Goal: Task Accomplishment & Management: Complete application form

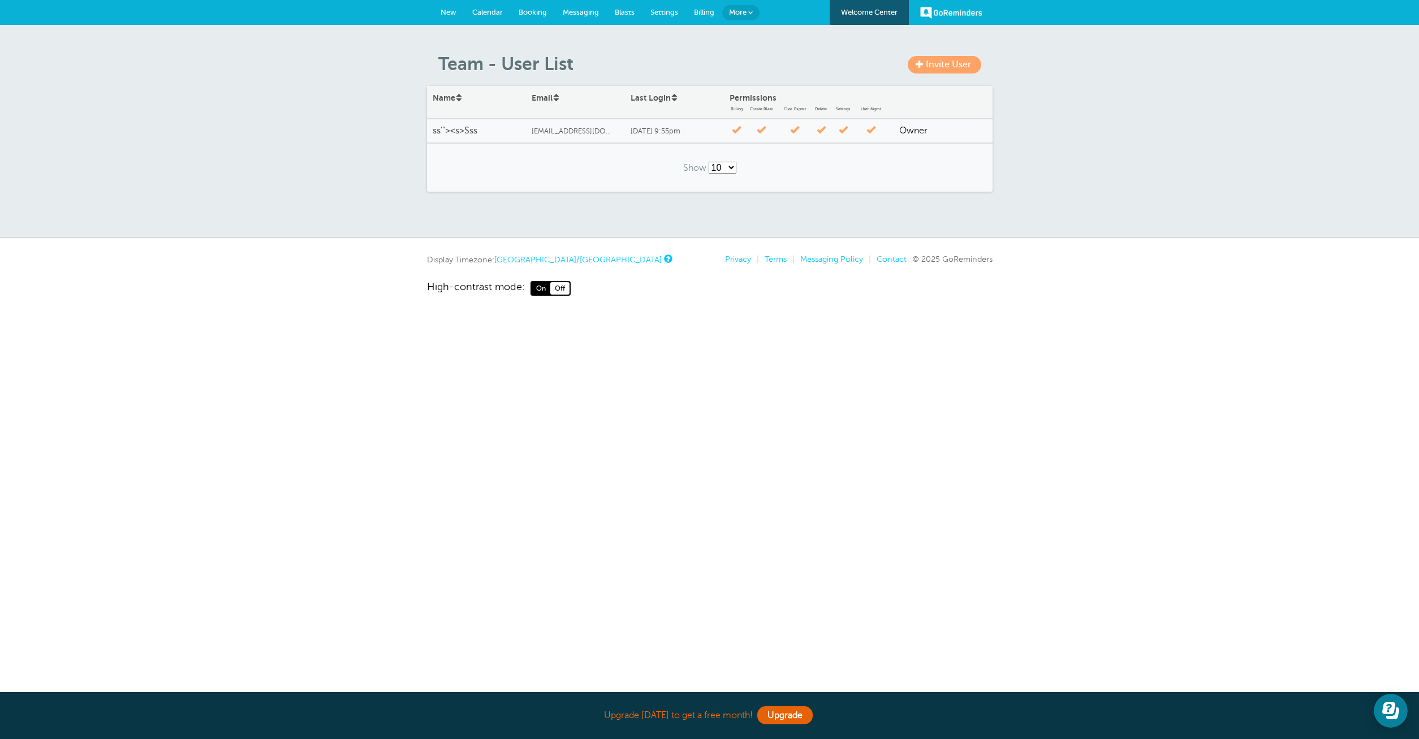
click at [709, 162] on select "10 25 50 100" at bounding box center [723, 168] width 28 height 12
click at [961, 68] on span "Invite User" at bounding box center [948, 64] width 45 height 10
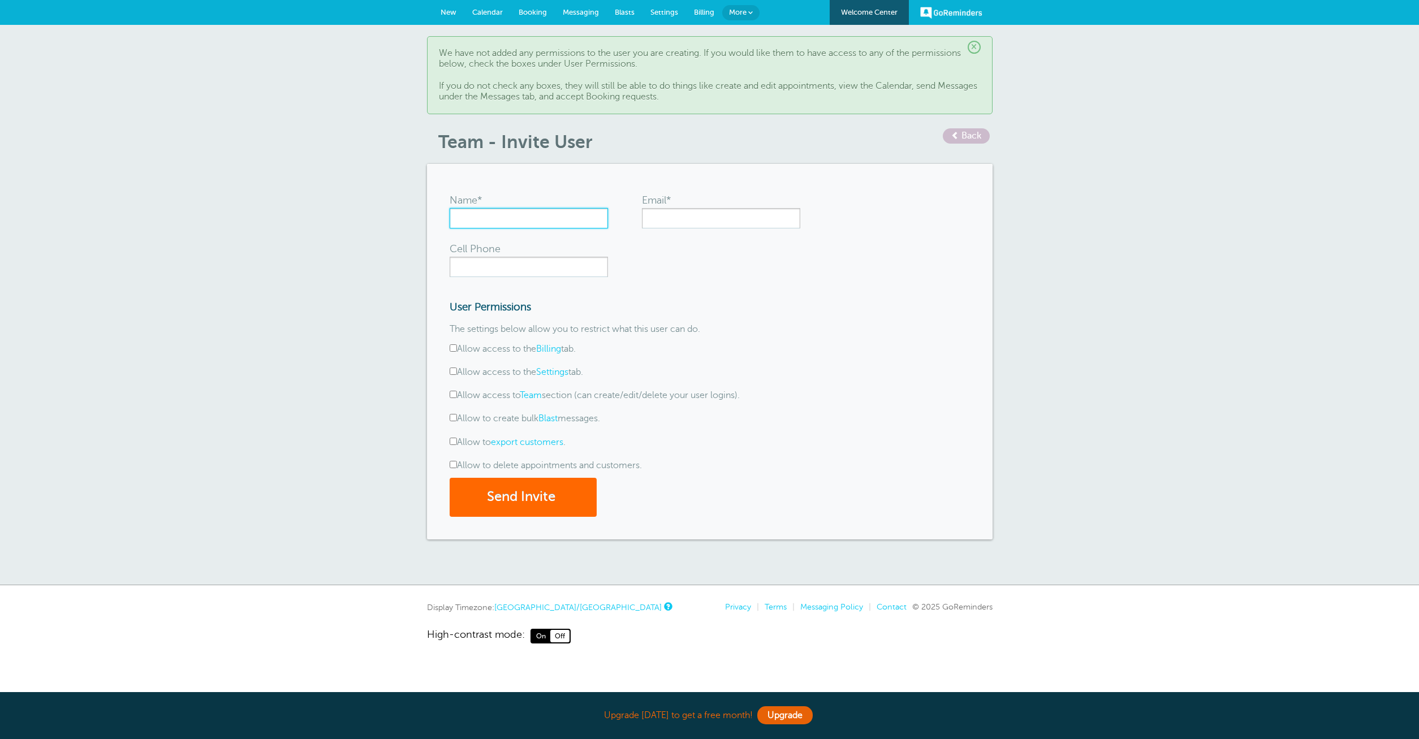
click at [558, 210] on input "Name*" at bounding box center [529, 218] width 158 height 20
type input "a"
type input "evil.com"
type input "[EMAIL_ADDRESS][DOMAIN_NAME]"
click at [549, 260] on input "Cell Phone" at bounding box center [529, 267] width 158 height 20
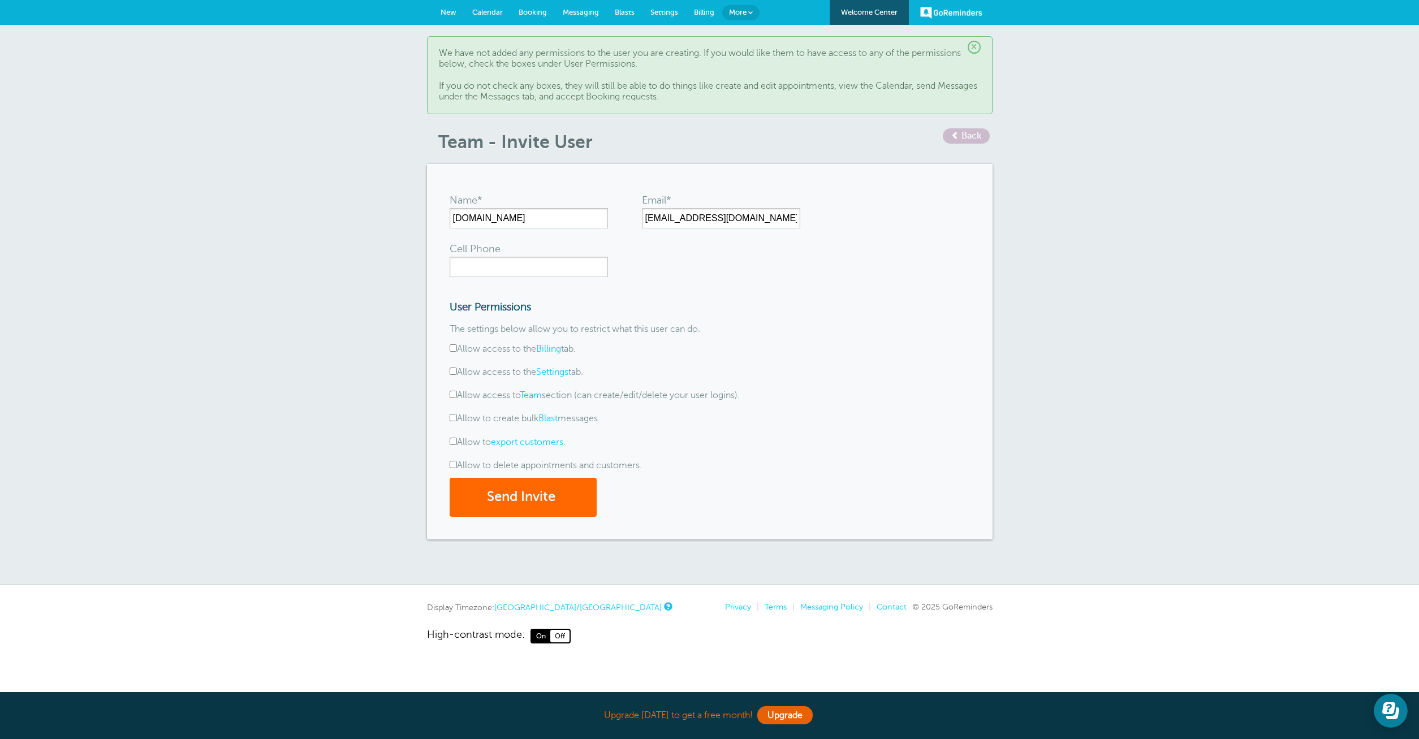
click at [508, 417] on label "Allow to create bulk Blast messages." at bounding box center [525, 419] width 150 height 10
click at [457, 417] on input "Allow to create bulk Blast messages." at bounding box center [453, 417] width 7 height 7
checkbox input "true"
click at [478, 441] on label "Allow to export customers ." at bounding box center [508, 442] width 116 height 10
click at [457, 441] on input "Allow to export customers ." at bounding box center [453, 441] width 7 height 7
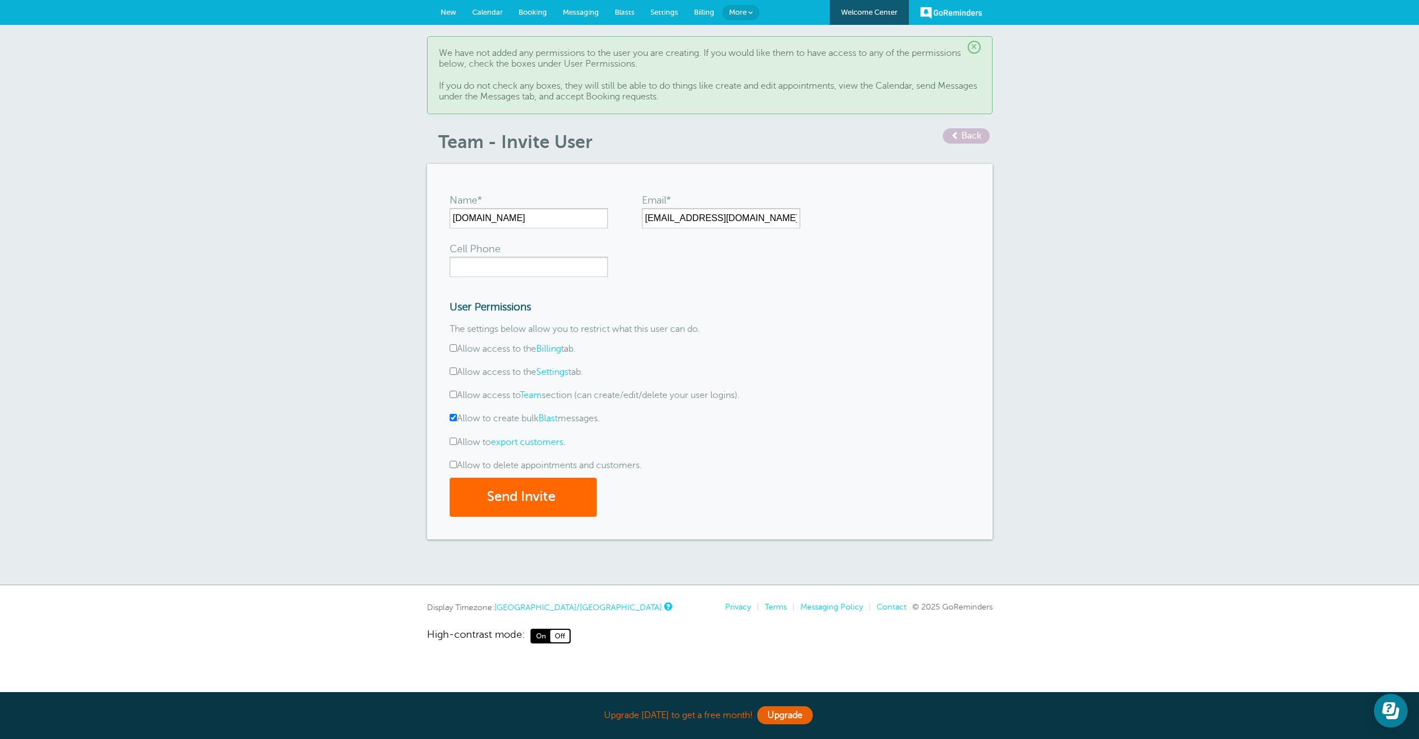
checkbox input "true"
click at [487, 394] on label "Allow access to Team section (can create/edit/delete your user logins)." at bounding box center [595, 395] width 290 height 10
click at [457, 394] on input "Allow access to Team section (can create/edit/delete your user logins)." at bounding box center [453, 394] width 7 height 7
checkbox input "true"
click at [497, 351] on label "Allow access to the Billing tab." at bounding box center [513, 349] width 126 height 10
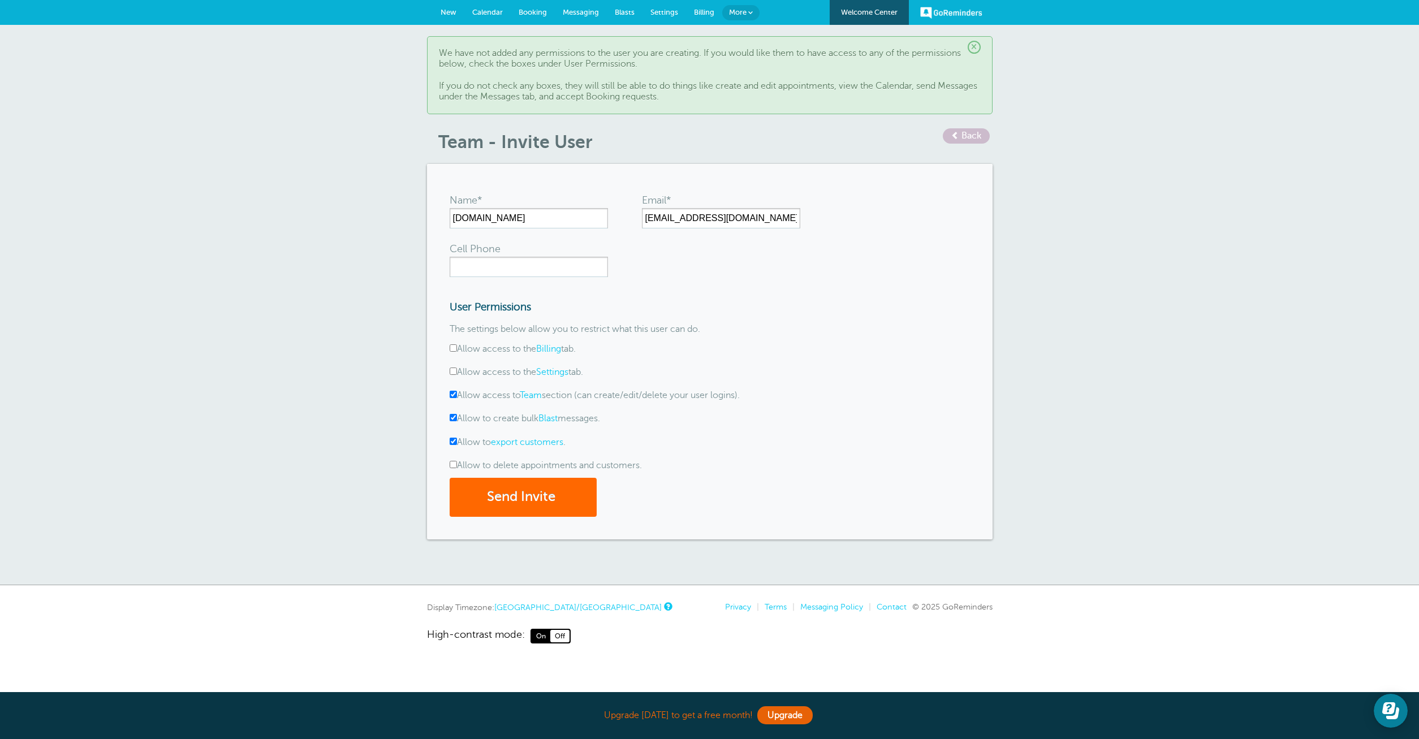
click at [457, 351] on input "Allow access to the Billing tab." at bounding box center [453, 348] width 7 height 7
checkbox input "true"
click at [499, 394] on label "Allow access to Team section (can create/edit/delete your user logins)." at bounding box center [595, 395] width 290 height 10
click at [457, 394] on input "Allow access to Team section (can create/edit/delete your user logins)." at bounding box center [453, 394] width 7 height 7
checkbox input "false"
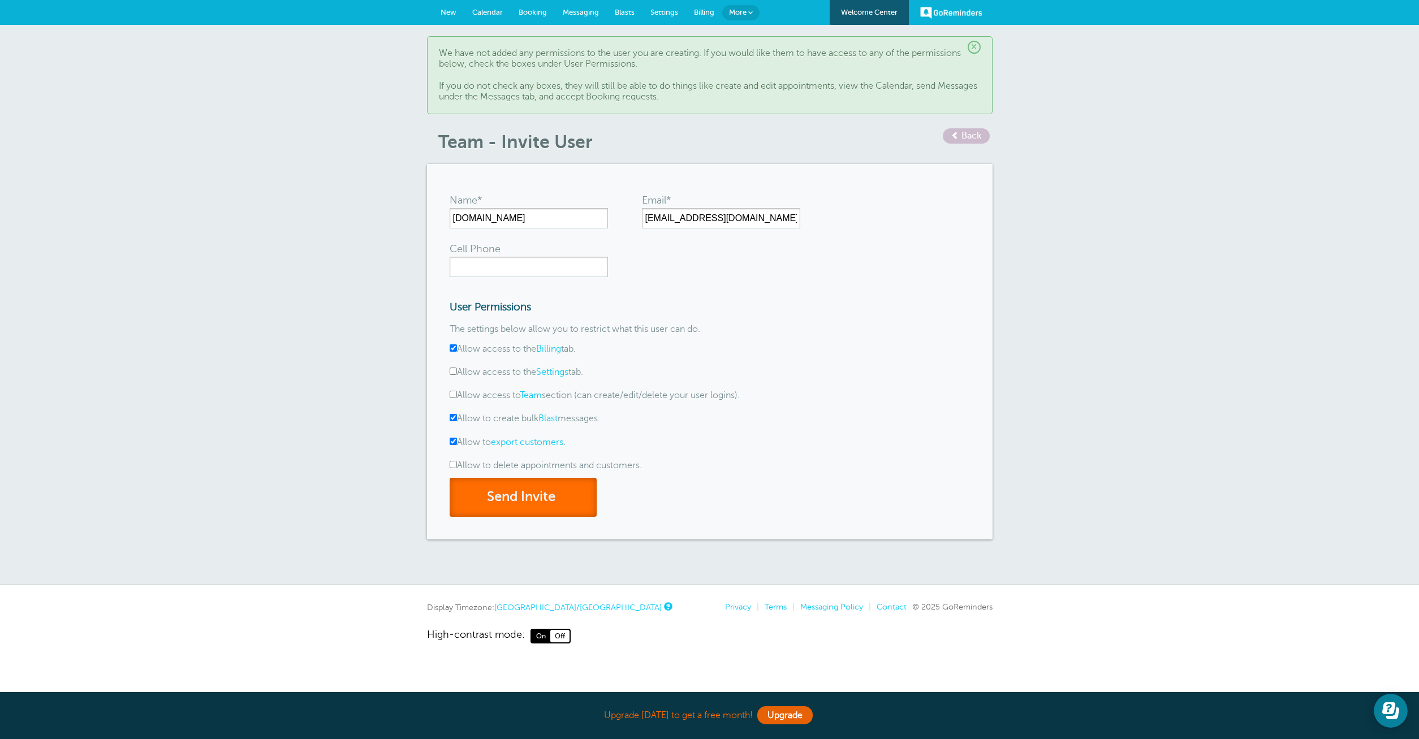
click at [531, 497] on button "Send Invite" at bounding box center [523, 497] width 147 height 39
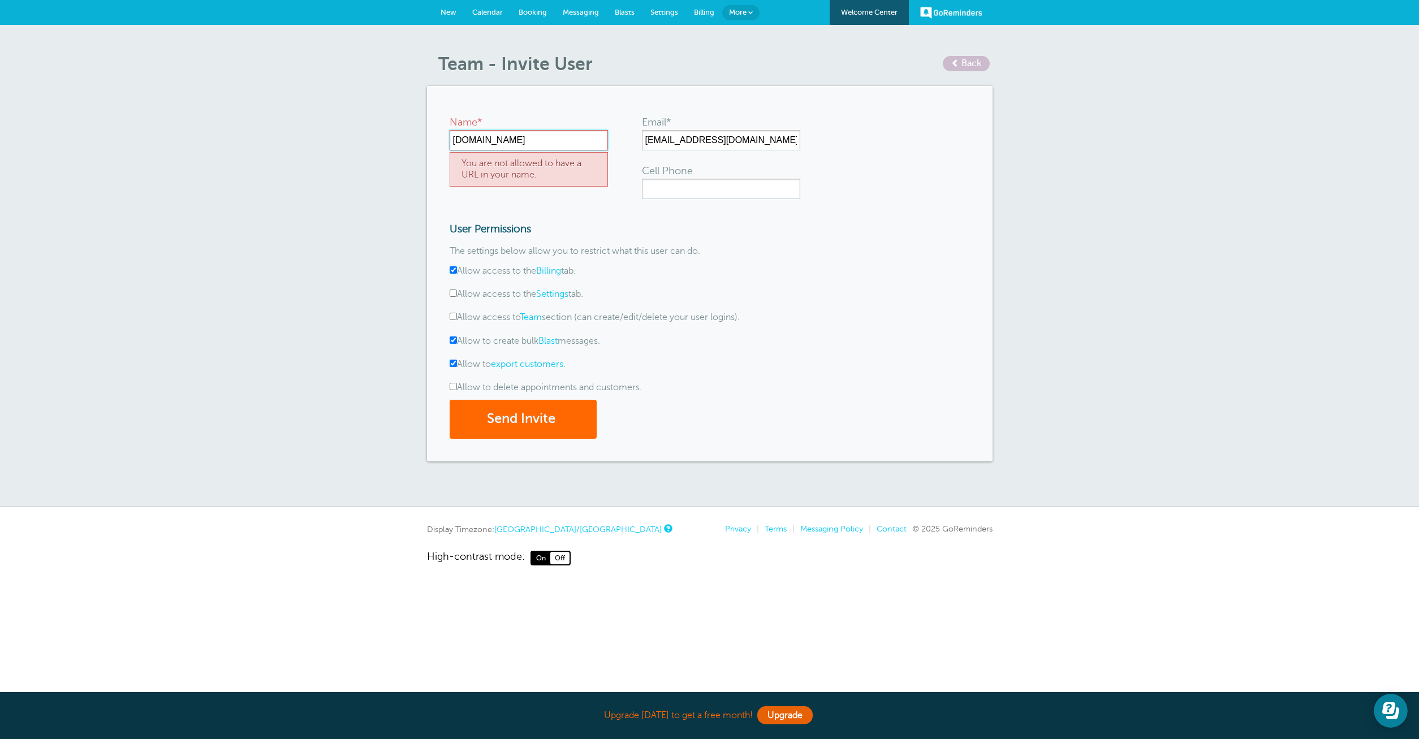
drag, startPoint x: 515, startPoint y: 142, endPoint x: 444, endPoint y: 134, distance: 71.7
click at [444, 134] on div "Name* [DOMAIN_NAME] You are not allowed to have a URL in your name. Email* [EMA…" at bounding box center [710, 273] width 566 height 375
drag, startPoint x: 497, startPoint y: 137, endPoint x: 437, endPoint y: 138, distance: 60.0
click at [450, 138] on input "evil.com" at bounding box center [529, 140] width 158 height 20
type input "ahsan"
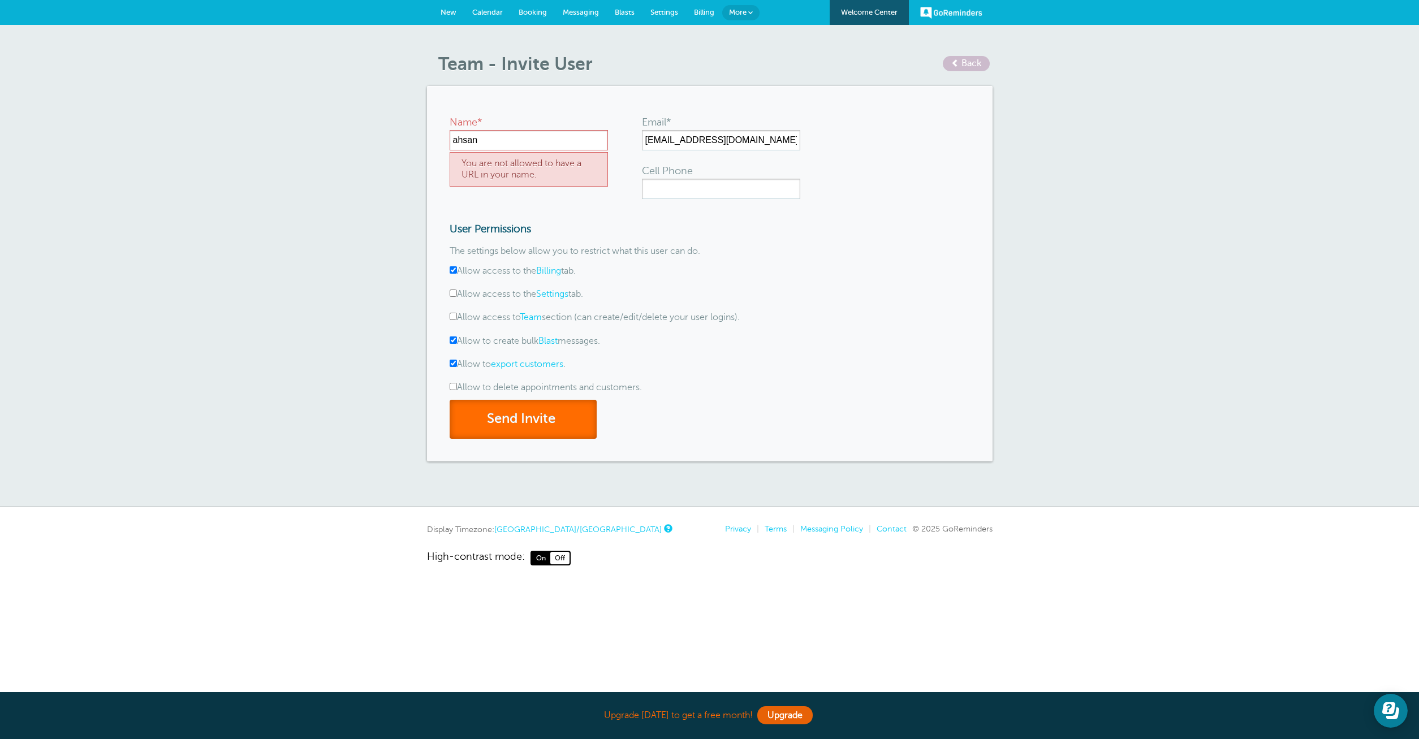
click at [539, 427] on button "Send Invite" at bounding box center [523, 419] width 147 height 39
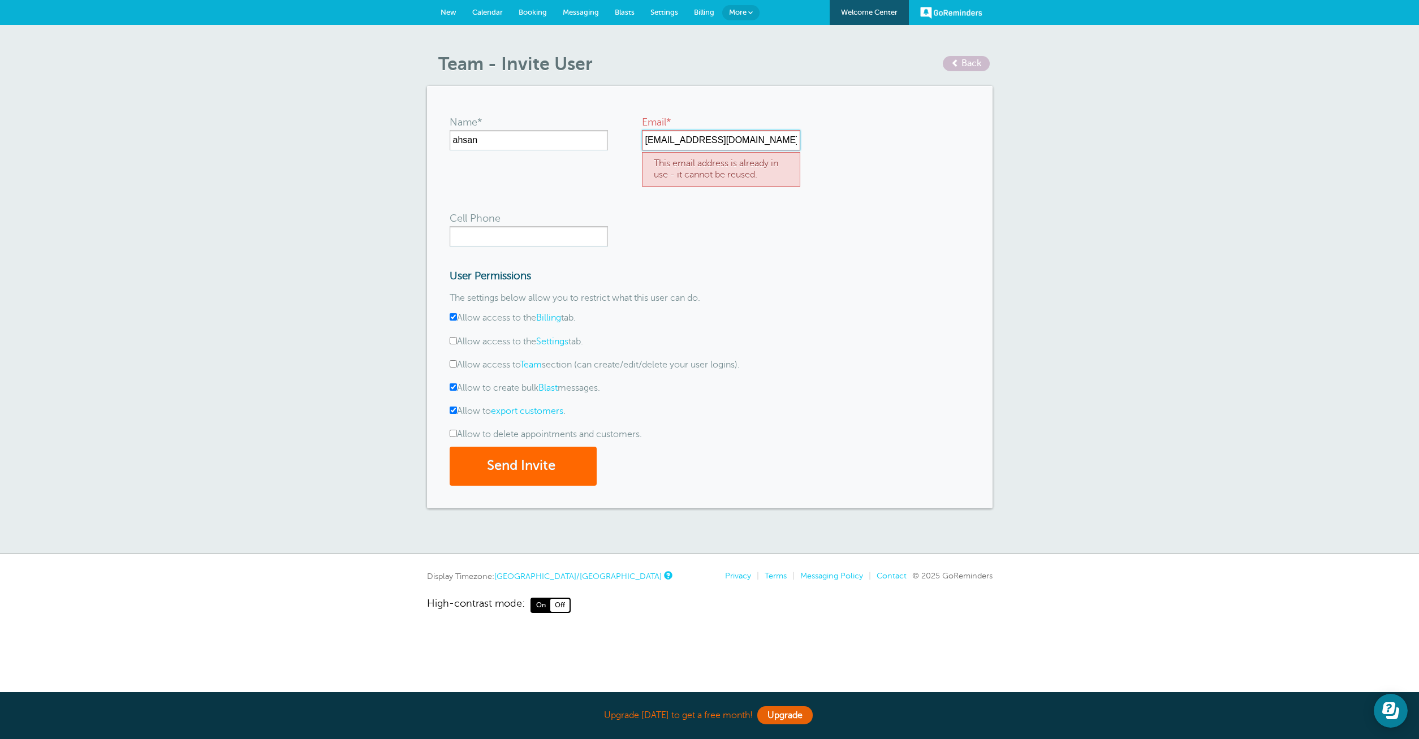
click at [692, 140] on input "[EMAIL_ADDRESS][DOMAIN_NAME]" at bounding box center [721, 140] width 158 height 20
type input "aishoo1213+1@gmail.com"
click at [512, 466] on button "Send Invite" at bounding box center [523, 466] width 147 height 39
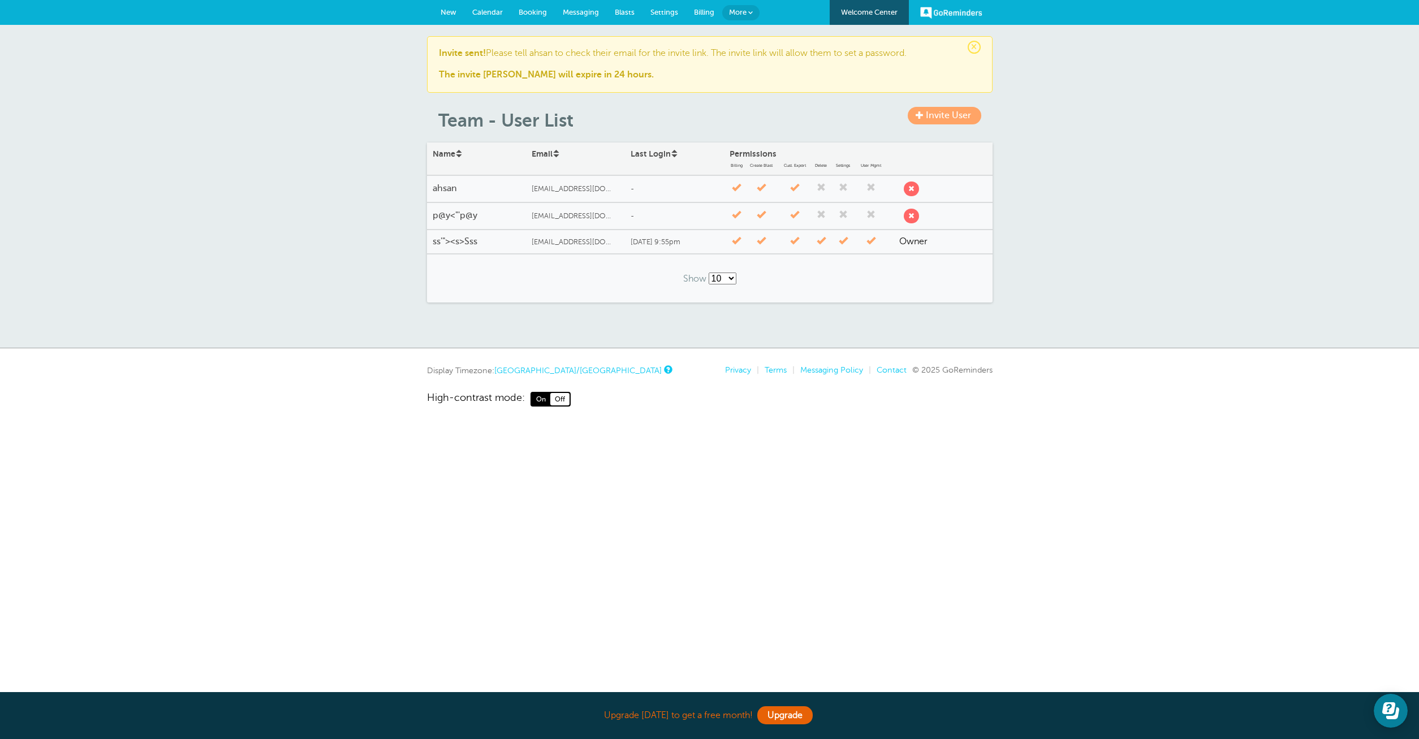
click at [914, 215] on span "submit" at bounding box center [912, 216] width 6 height 6
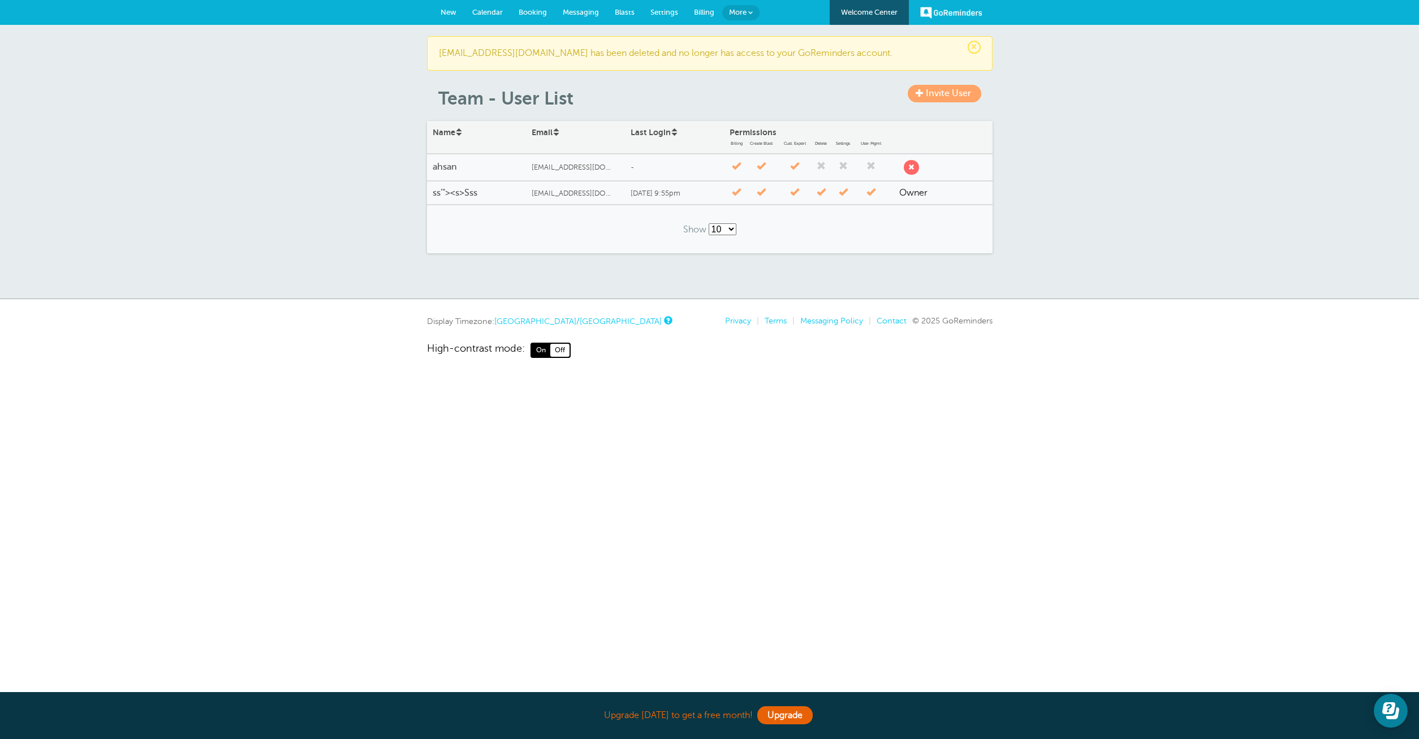
click at [580, 172] on div "aishoo1213+1@gmail.com" at bounding box center [575, 168] width 99 height 20
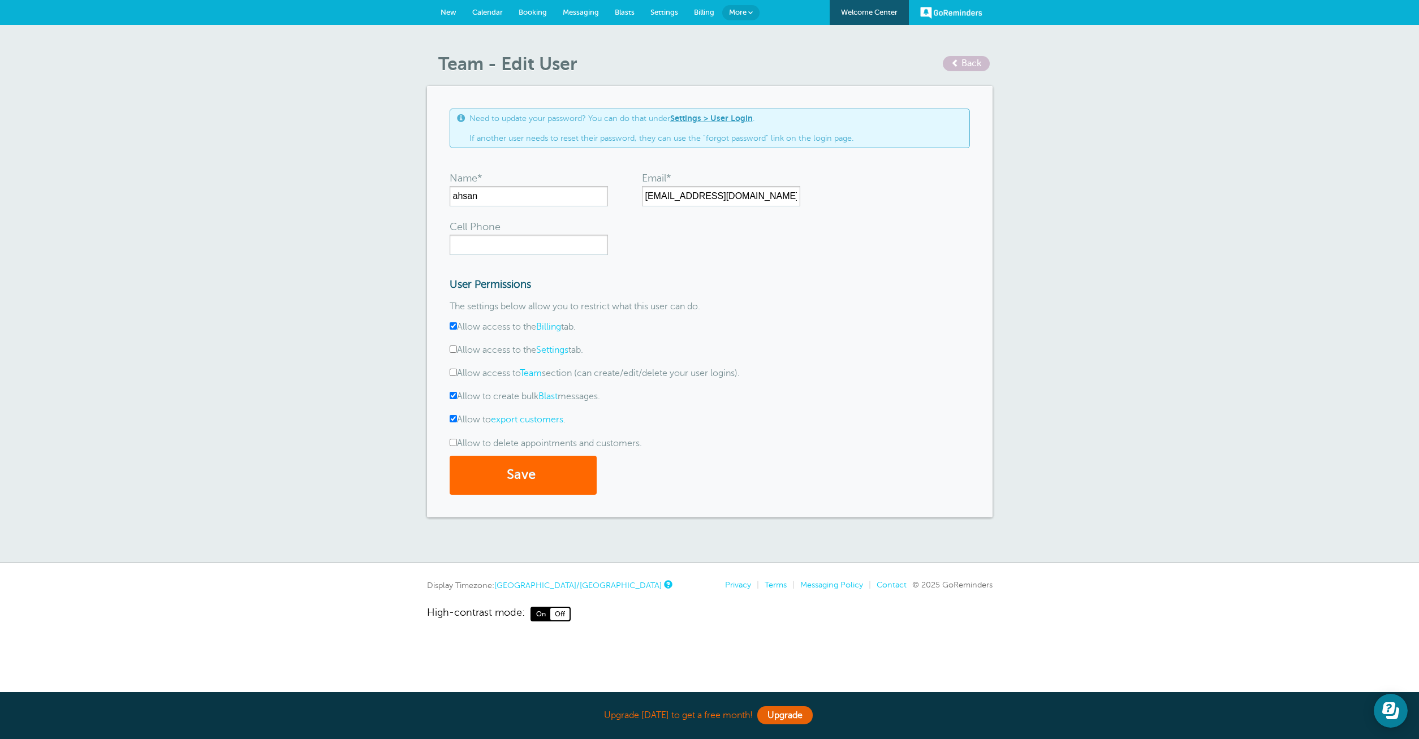
click at [977, 68] on span "Back" at bounding box center [972, 63] width 20 height 10
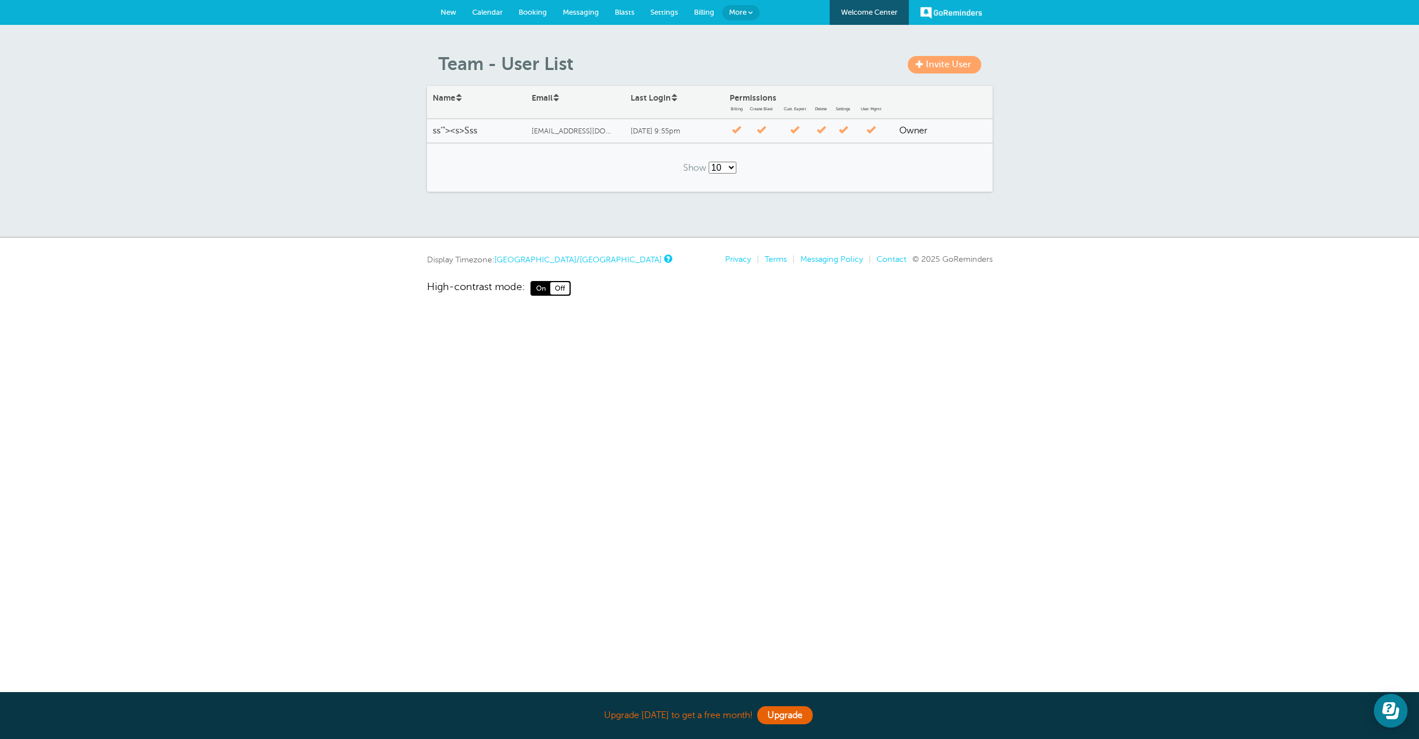
click at [931, 68] on span "Invite User" at bounding box center [948, 64] width 45 height 10
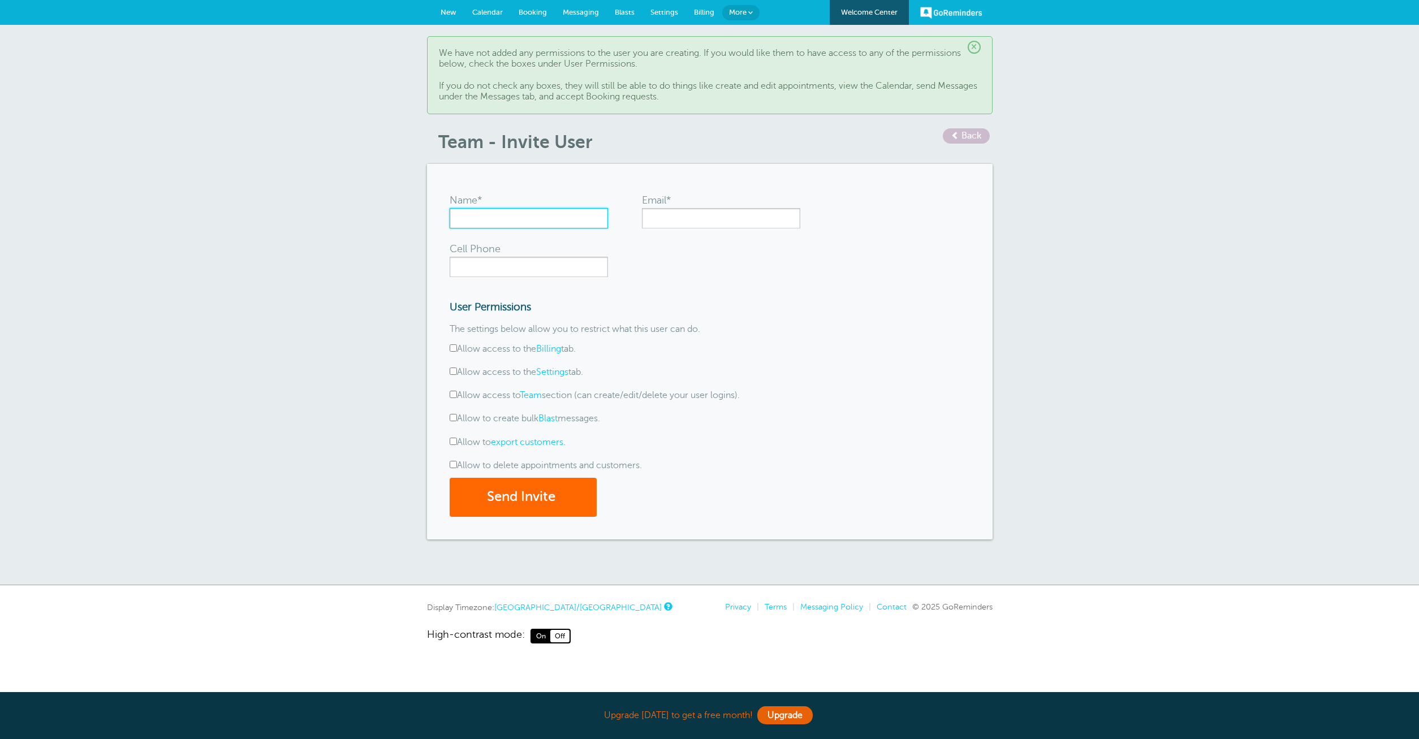
click at [583, 221] on input "Name*" at bounding box center [529, 218] width 158 height 20
